Goal: Task Accomplishment & Management: Use online tool/utility

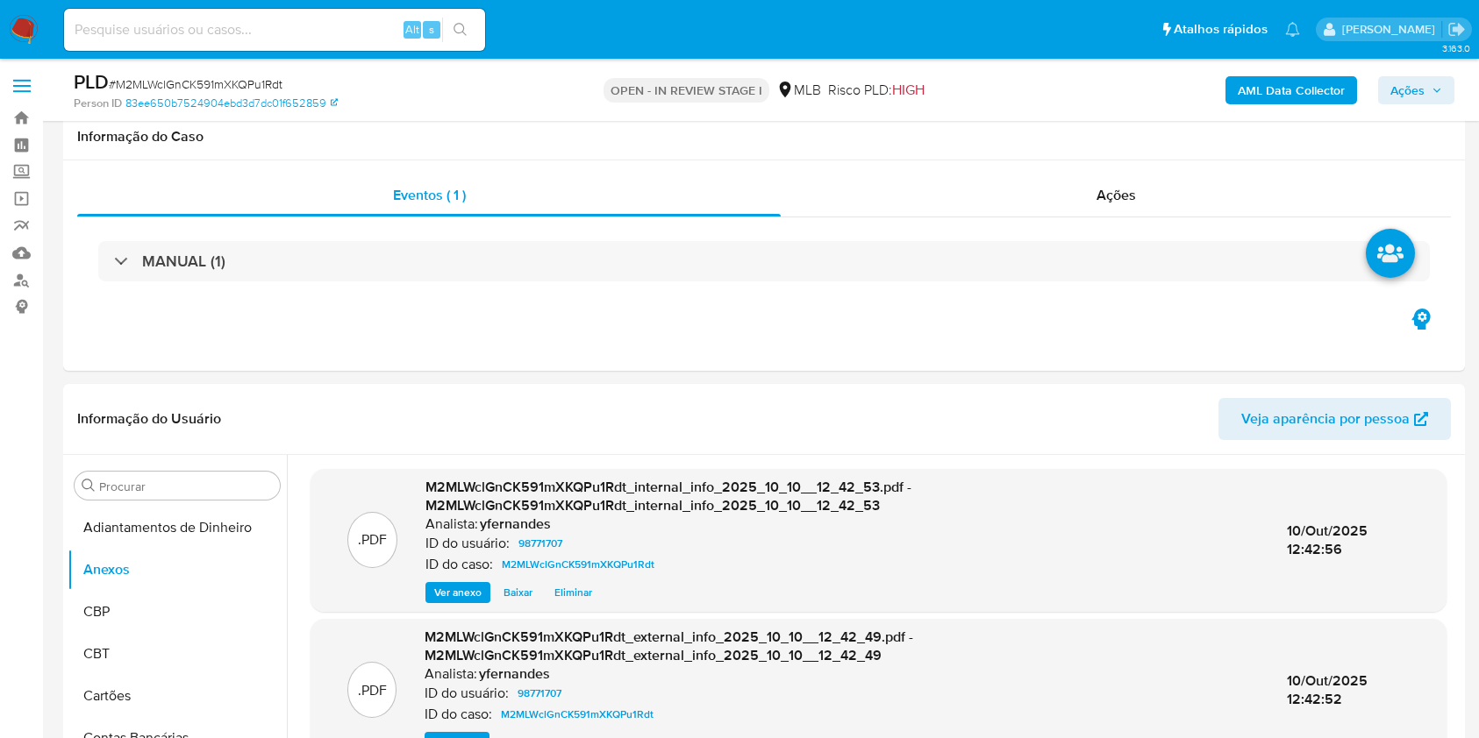
select select "10"
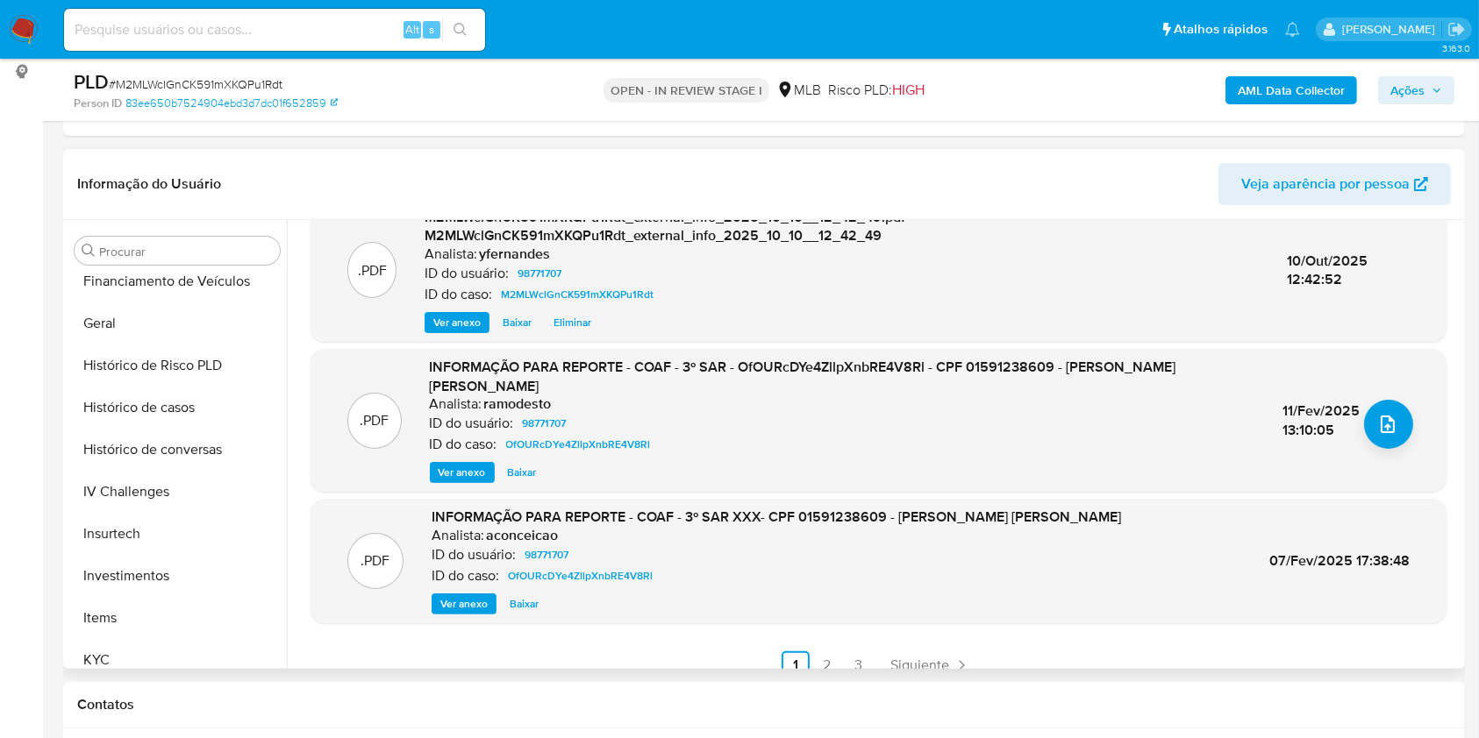
scroll to position [818, 0]
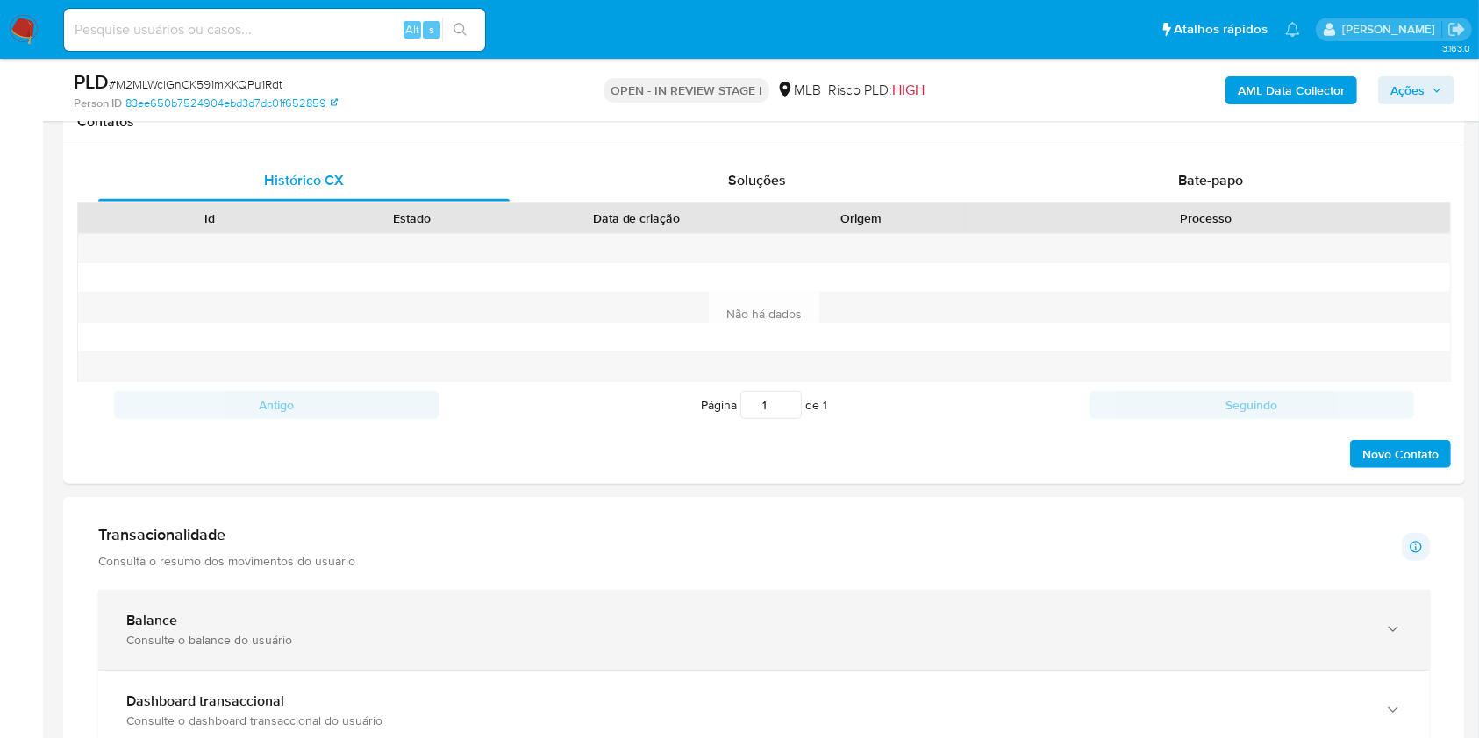
click at [255, 653] on div "Balance Consulte o balance do usuário" at bounding box center [763, 630] width 1331 height 80
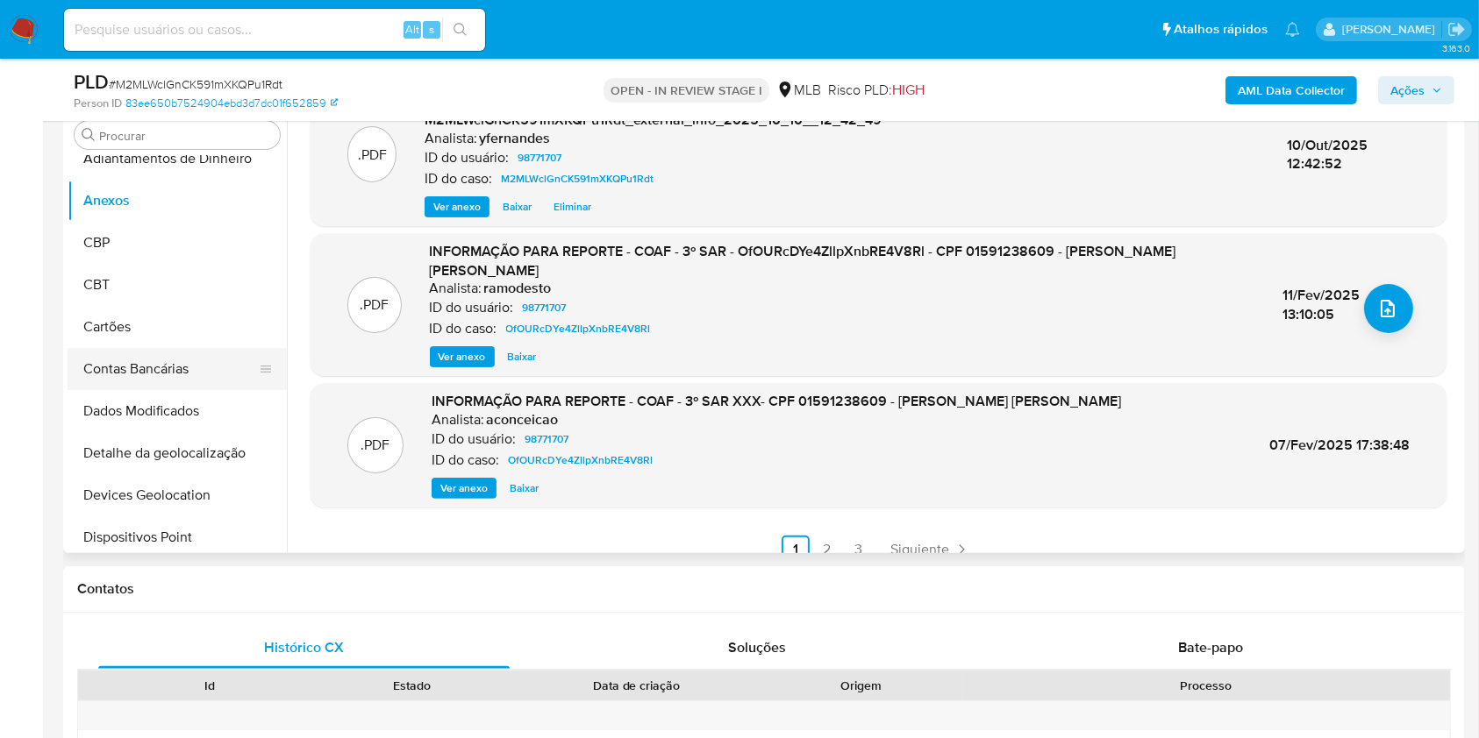
scroll to position [0, 0]
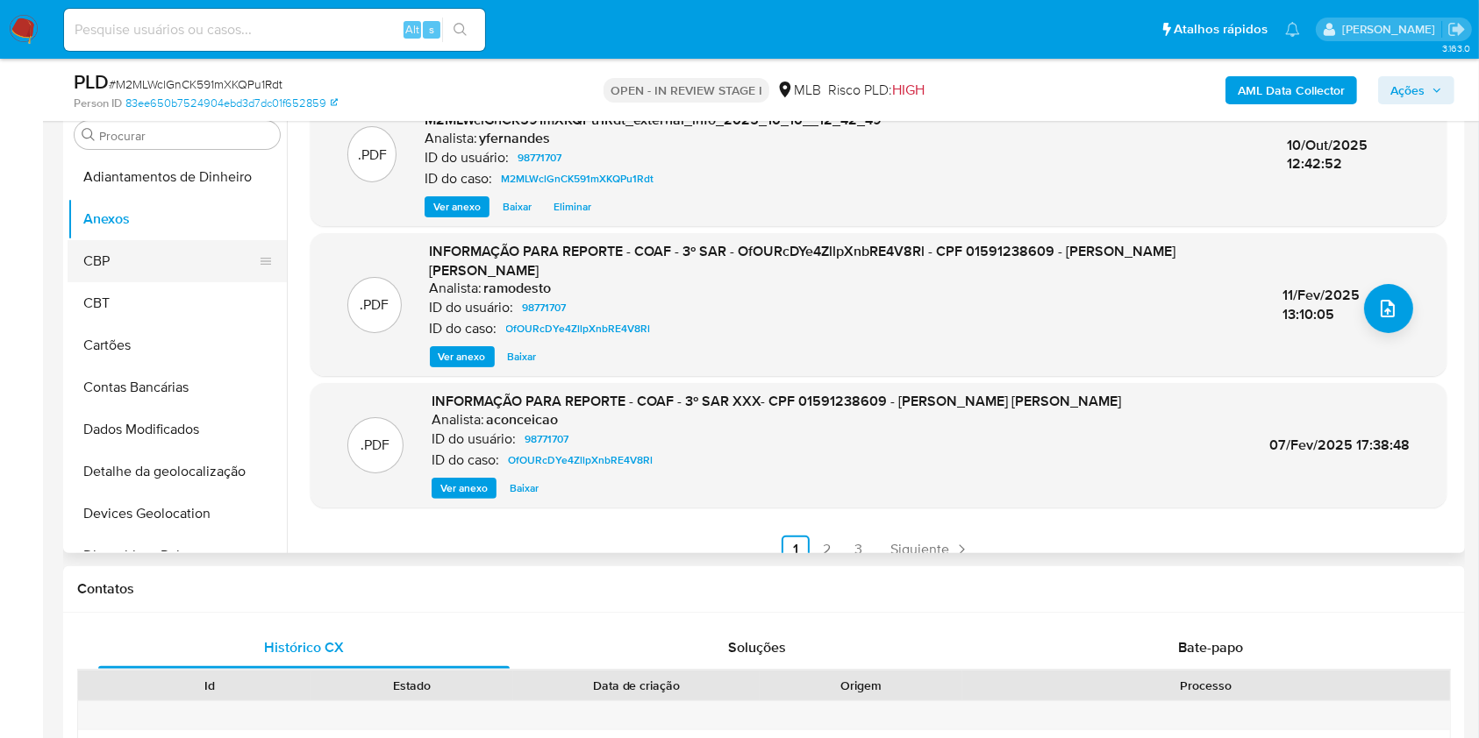
click at [142, 258] on button "CBP" at bounding box center [170, 261] width 205 height 42
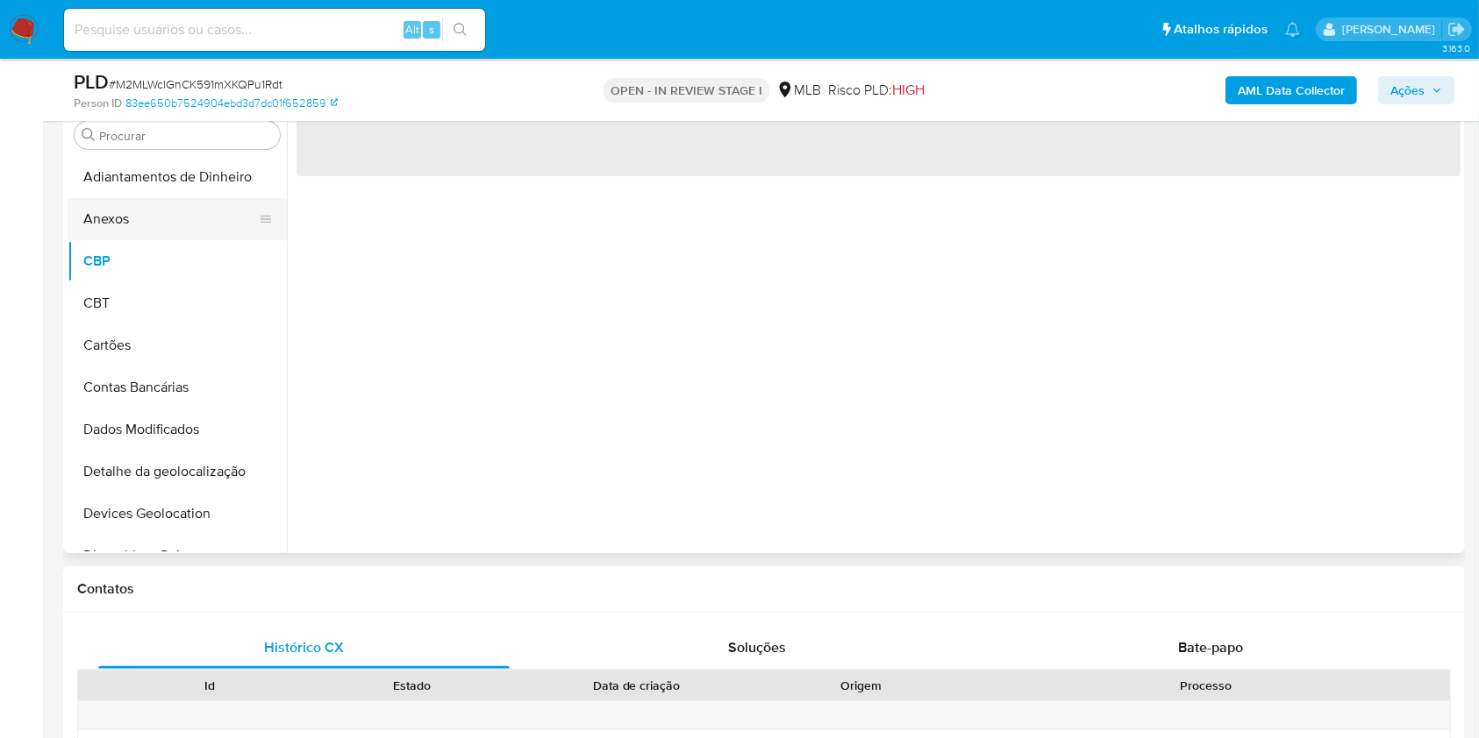
click at [115, 221] on button "Anexos" at bounding box center [170, 219] width 205 height 42
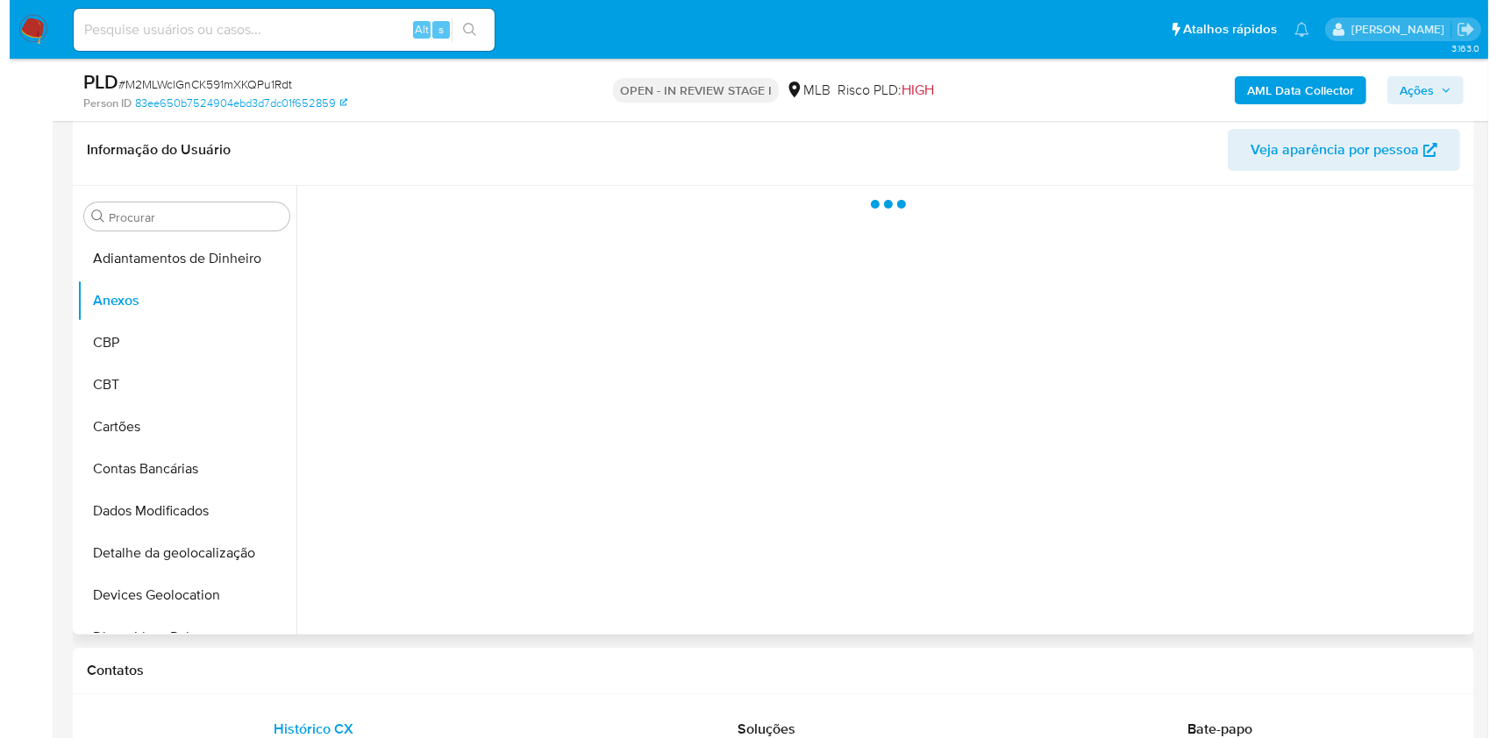
scroll to position [233, 0]
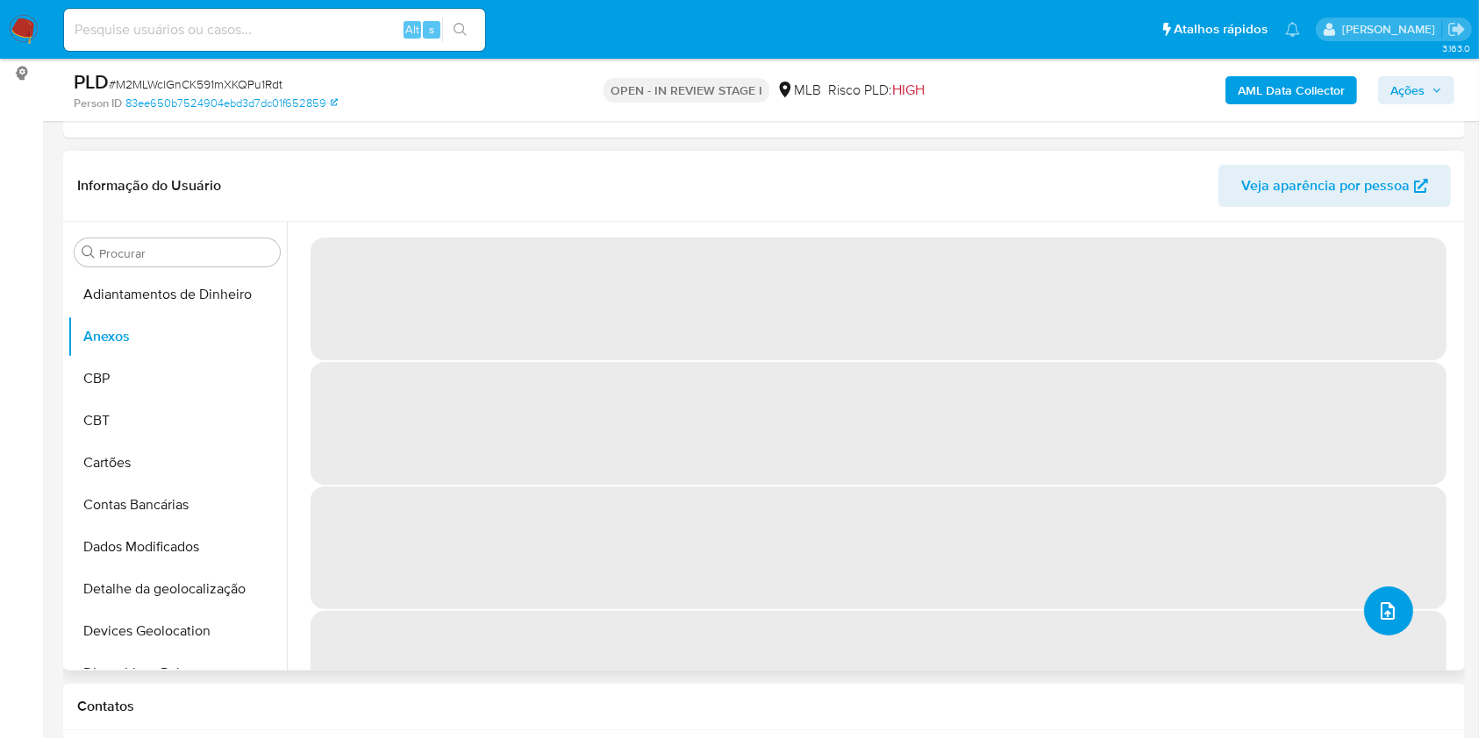
click at [1377, 618] on icon "upload-file" at bounding box center [1387, 611] width 21 height 21
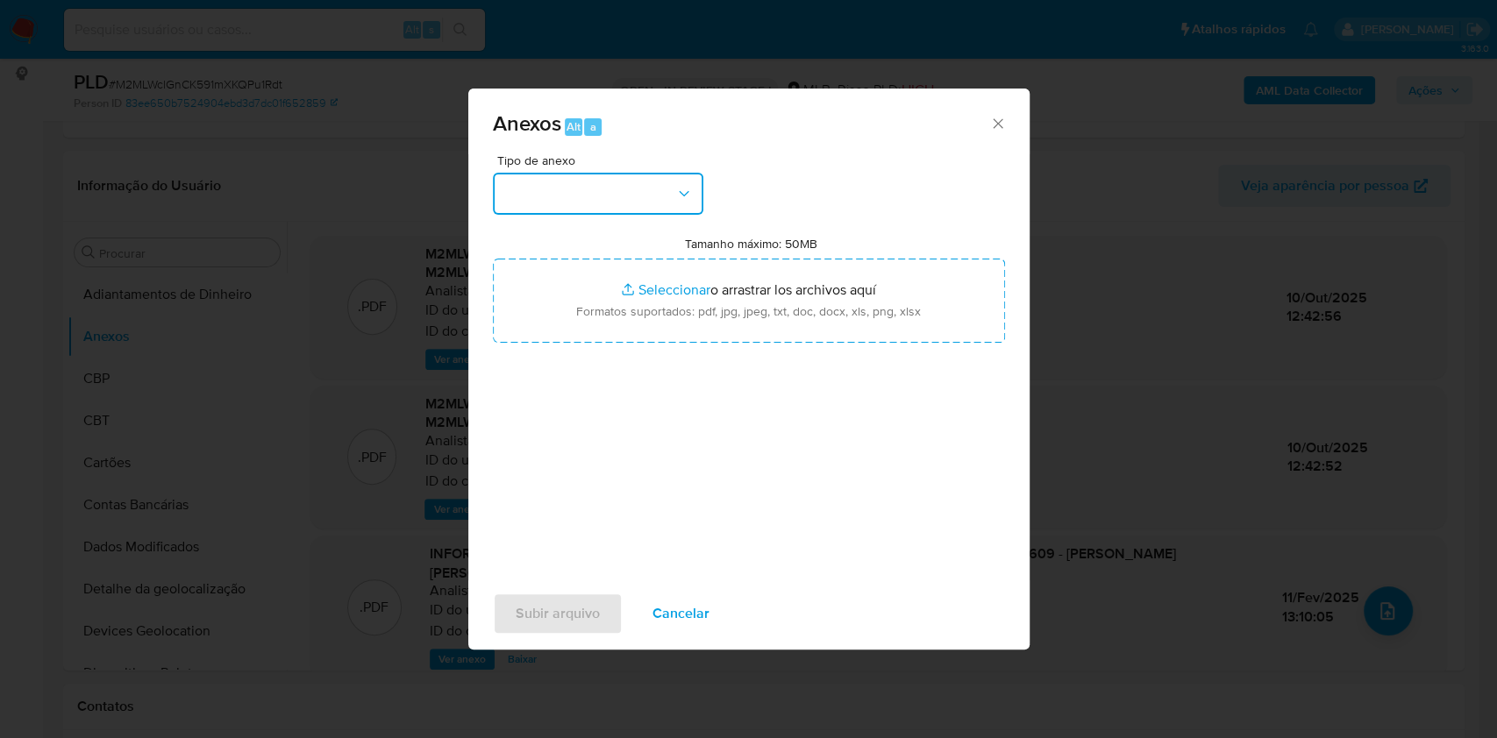
click at [588, 204] on button "button" at bounding box center [598, 194] width 210 height 42
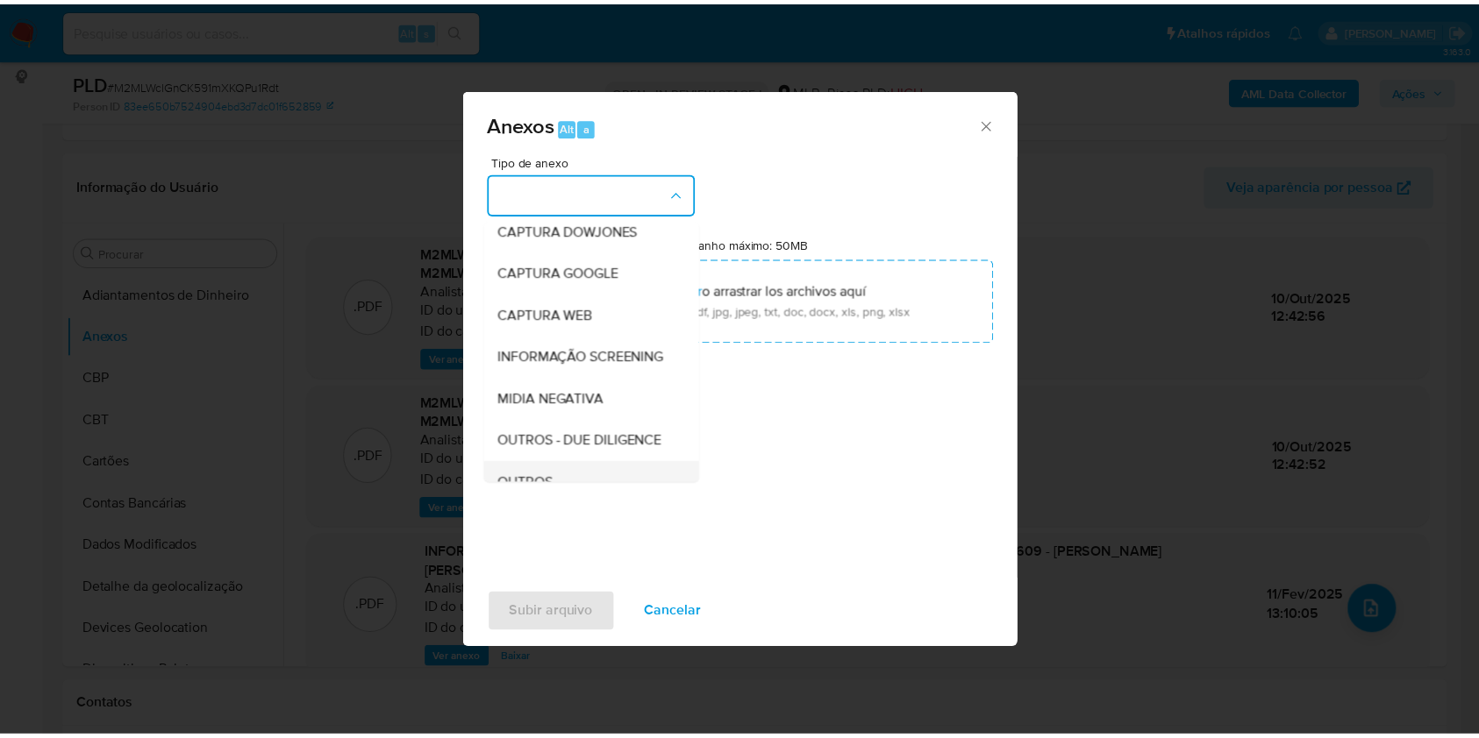
scroll to position [269, 0]
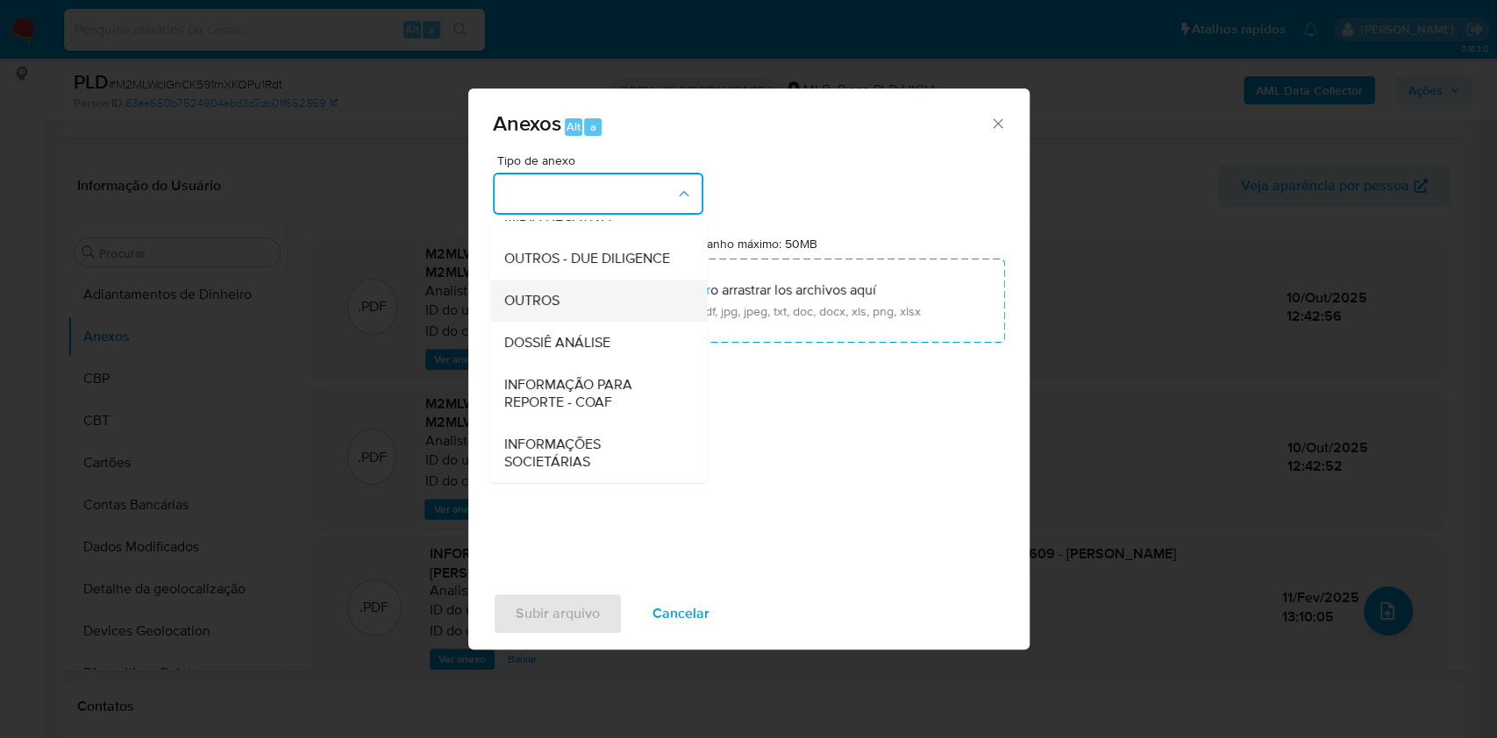
click at [570, 311] on div "OUTROS" at bounding box center [592, 301] width 179 height 42
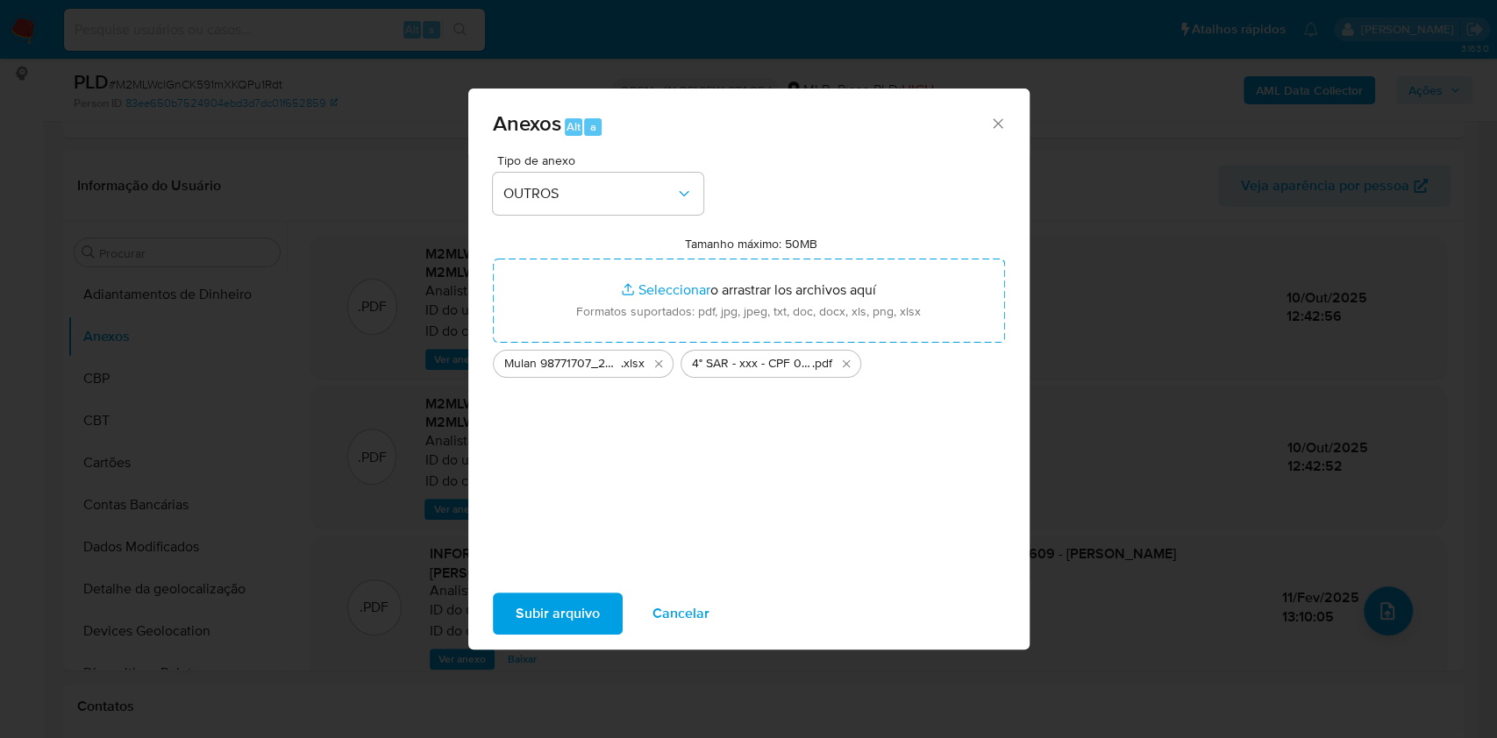
click at [547, 625] on span "Subir arquivo" at bounding box center [558, 614] width 84 height 39
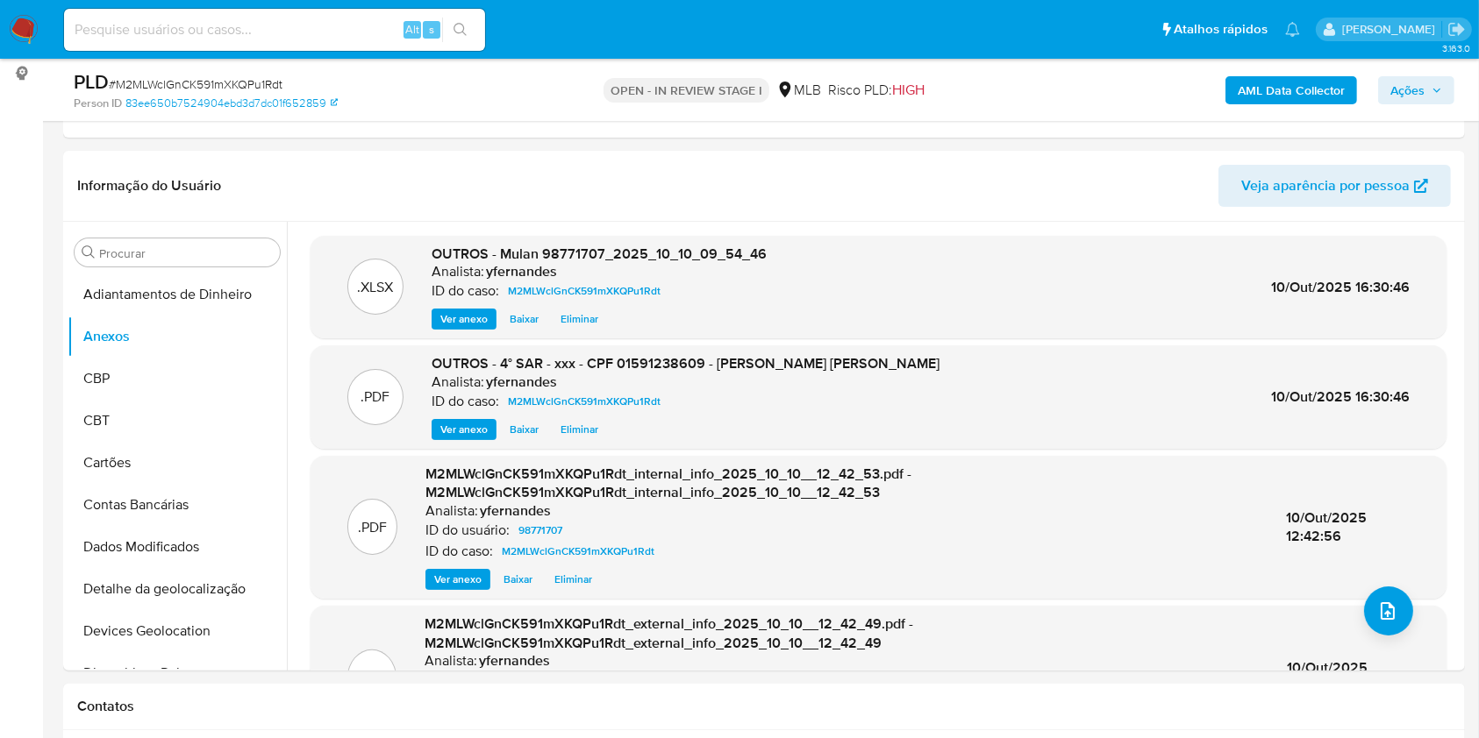
click at [1437, 89] on icon "button" at bounding box center [1436, 90] width 11 height 11
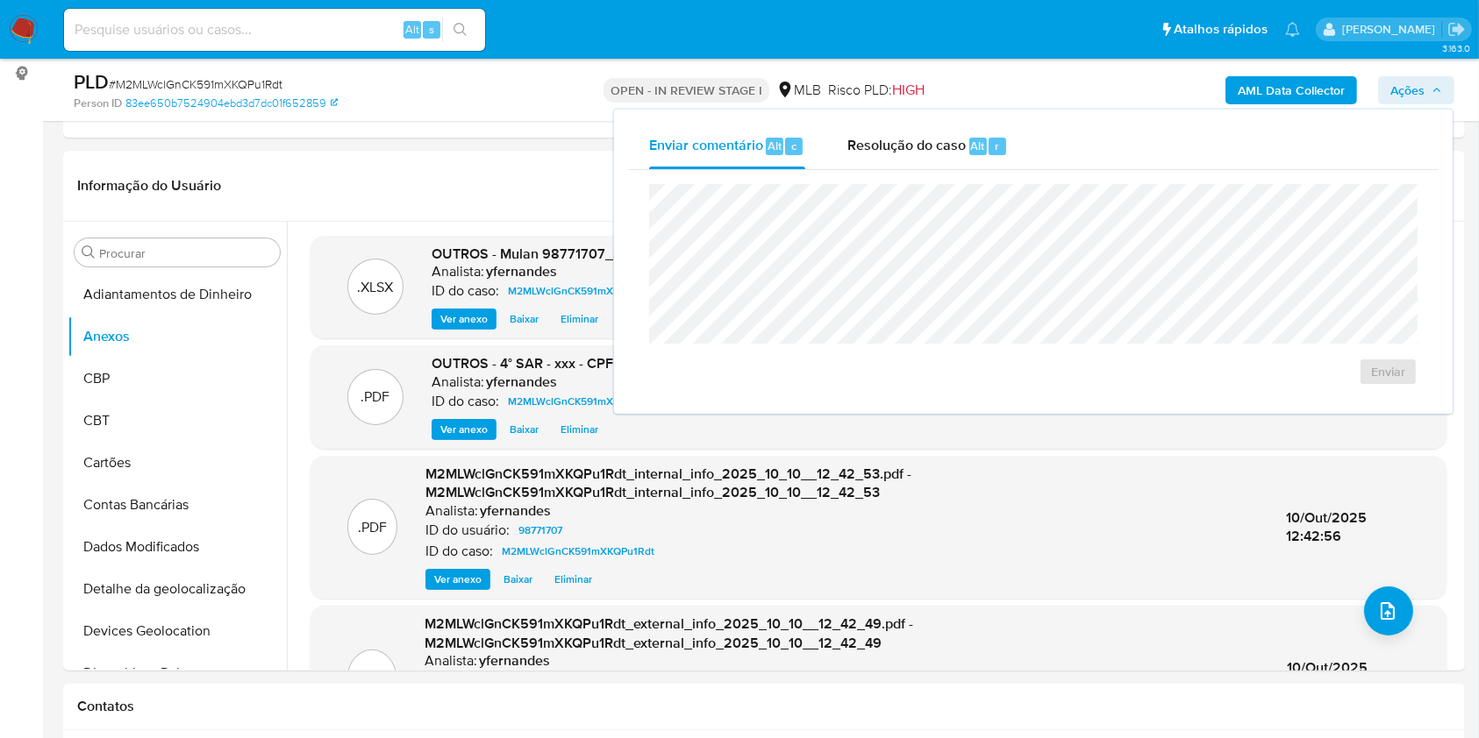
click at [975, 121] on div "Enviar comentário Alt c Resolução do caso Alt r Enviar" at bounding box center [1033, 262] width 838 height 304
click at [856, 140] on span "Resolução do caso" at bounding box center [906, 145] width 118 height 20
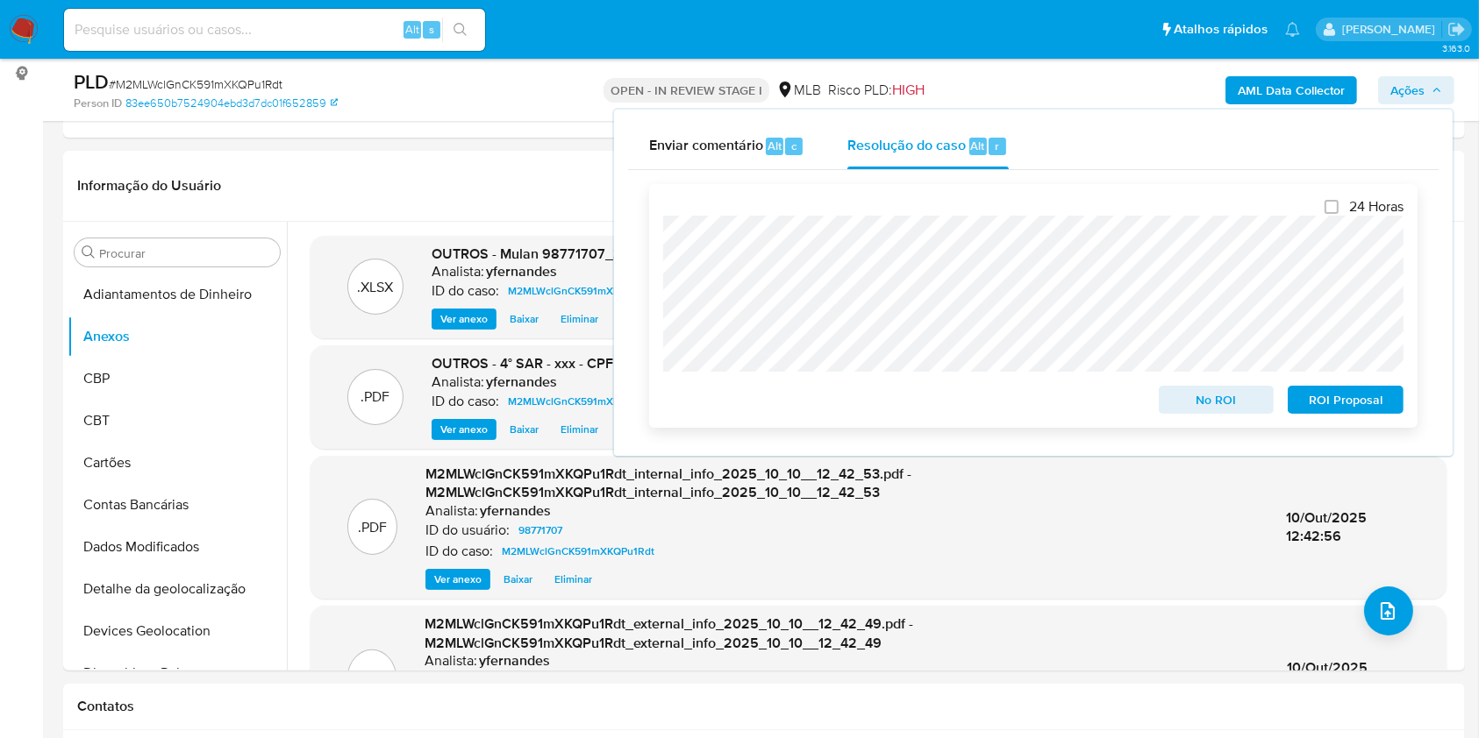
click at [1332, 412] on span "ROI Proposal" at bounding box center [1345, 400] width 91 height 25
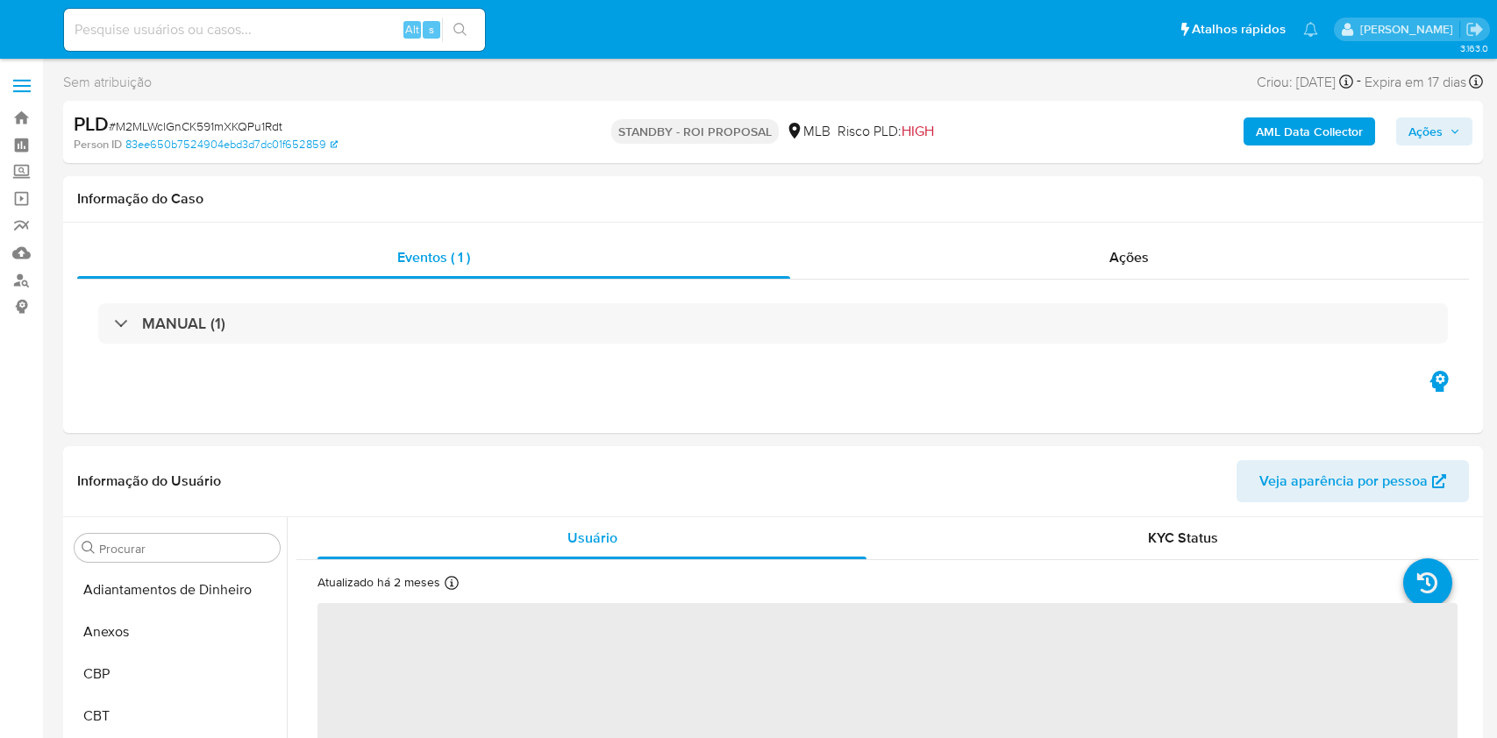
select select "10"
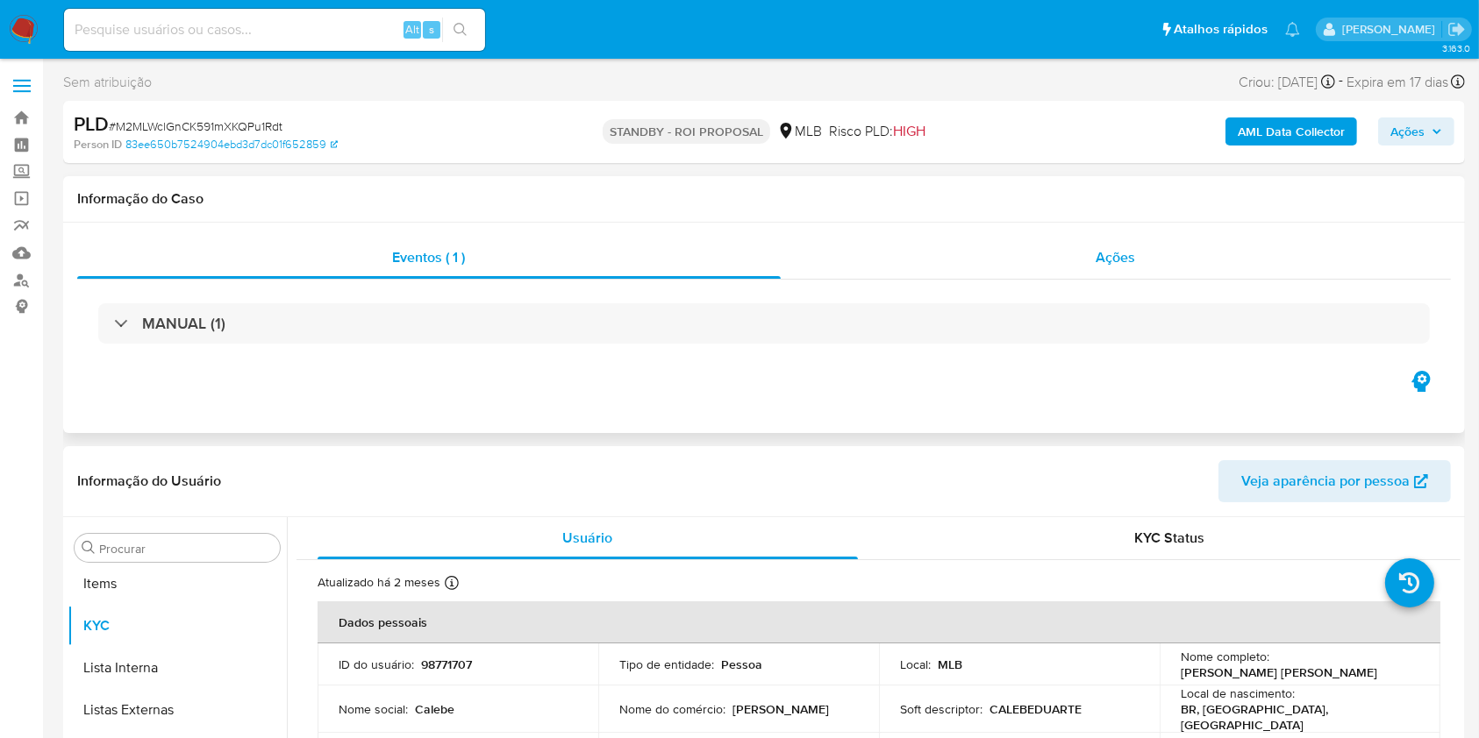
scroll to position [952, 0]
click at [1007, 241] on div "Ações" at bounding box center [1116, 258] width 670 height 42
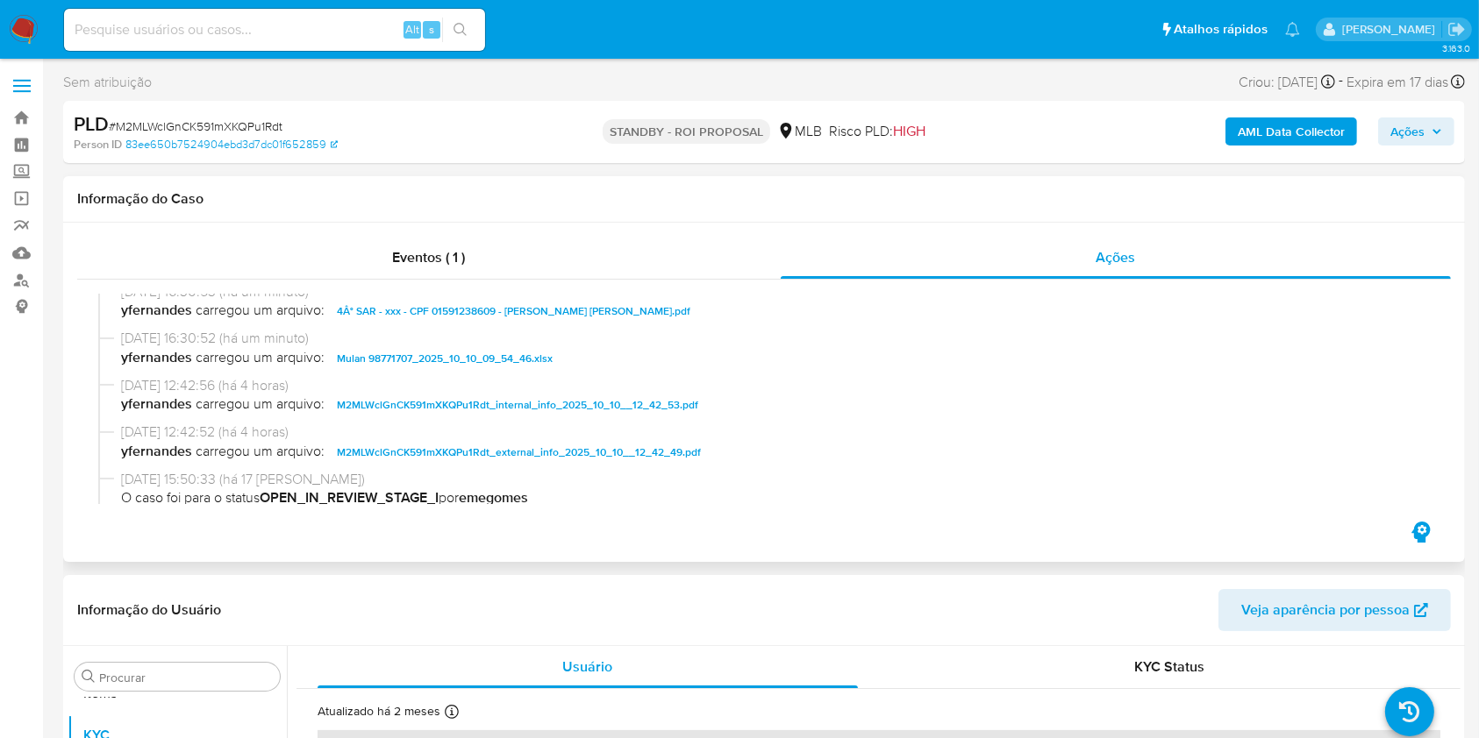
scroll to position [0, 0]
